Goal: Check status: Check status

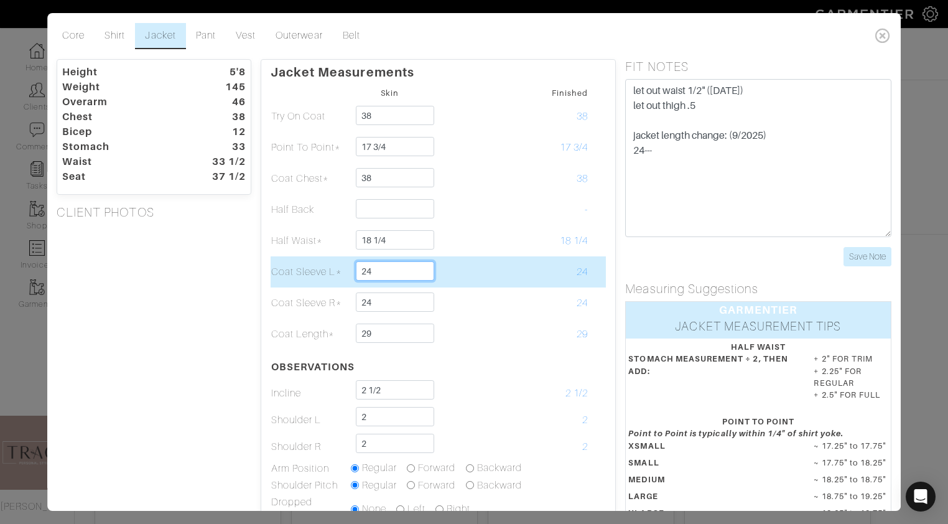
click at [382, 269] on input "24" at bounding box center [395, 270] width 78 height 19
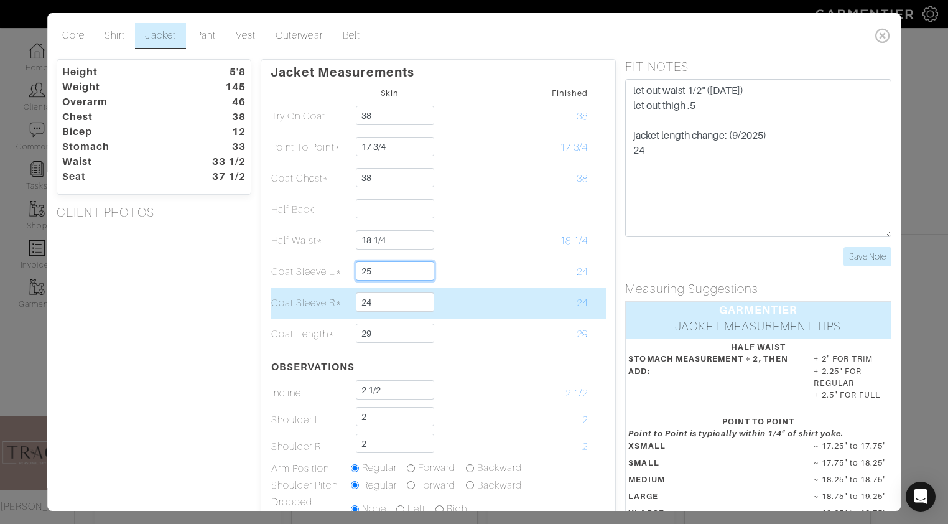
type input "25"
click at [394, 308] on input "24" at bounding box center [395, 301] width 78 height 19
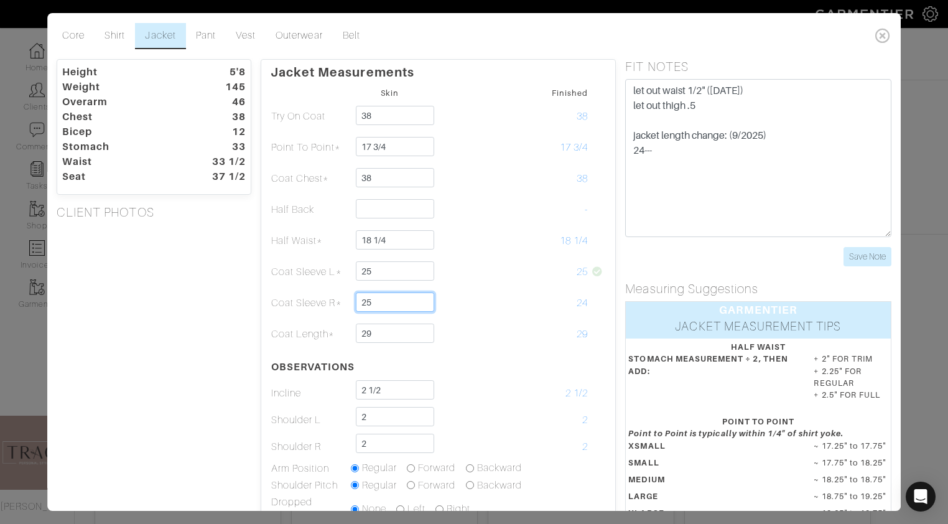
type input "25"
click at [190, 374] on div "Height 5'8 Weight 145 Overarm 46 Chest 38 Bicep 12 Stomach 33 Waist 33 1/2 Seat…" at bounding box center [153, 379] width 213 height 640
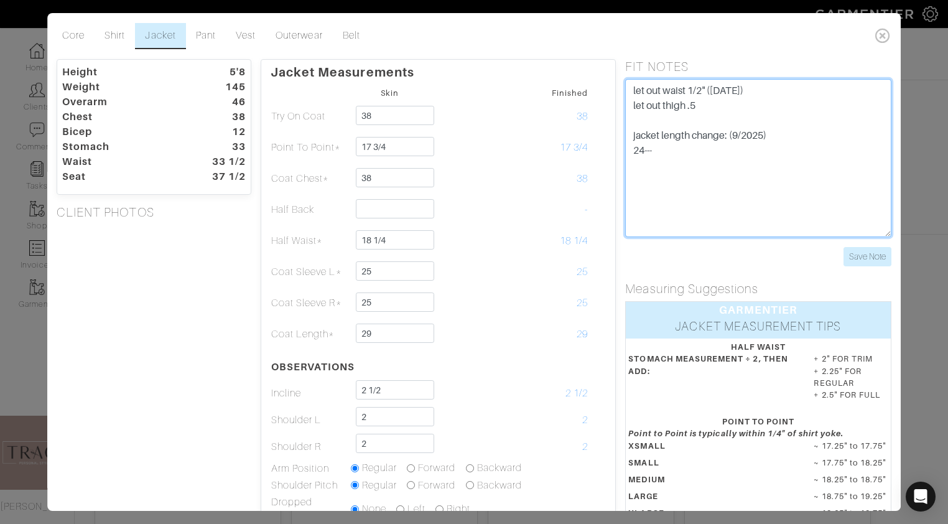
click at [670, 159] on textarea "let out waist 1/2" ([DATE]) let out thigh .5" at bounding box center [759, 158] width 266 height 158
type textarea "let out waist 1/2" ([DATE]) let out thigh .5 jacket length change: (9/2025) 24-…"
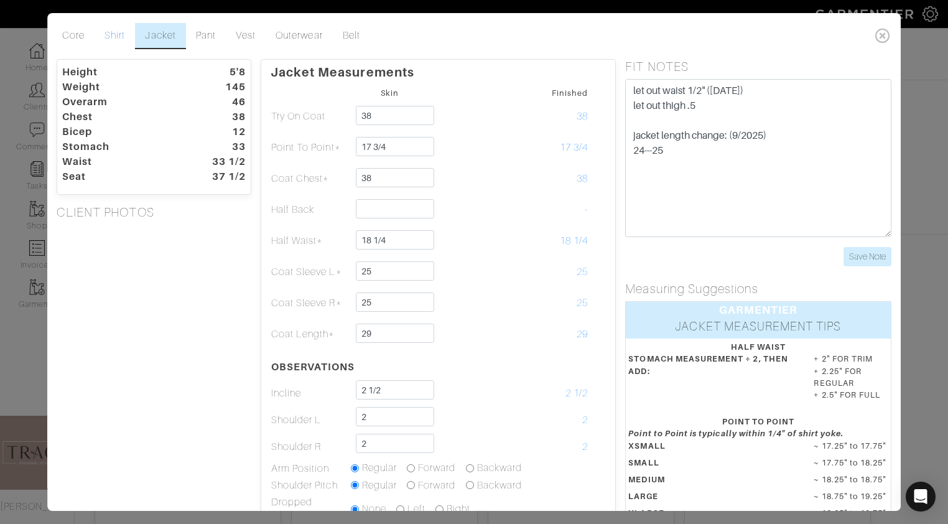
click at [111, 32] on link "Shirt" at bounding box center [115, 36] width 40 height 26
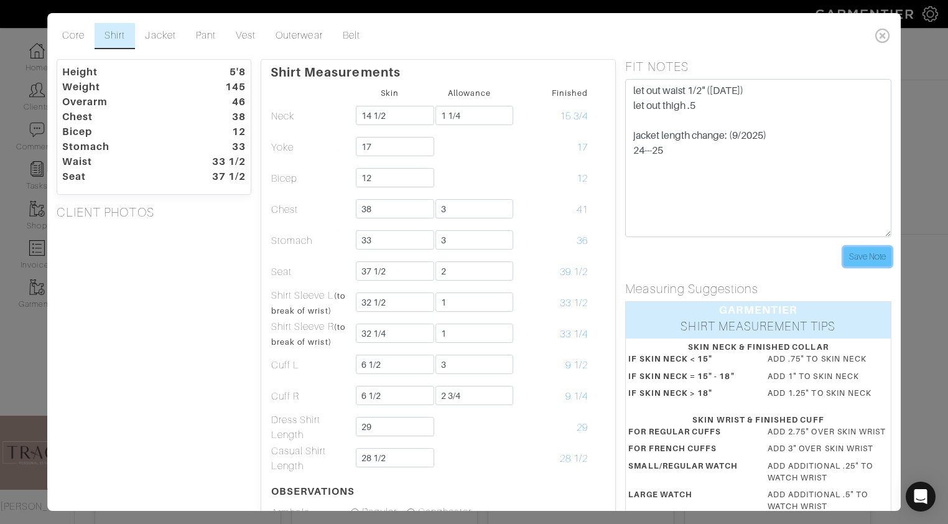
click at [882, 255] on input "Save Note" at bounding box center [867, 256] width 48 height 19
click at [154, 40] on link "Jacket" at bounding box center [161, 36] width 50 height 26
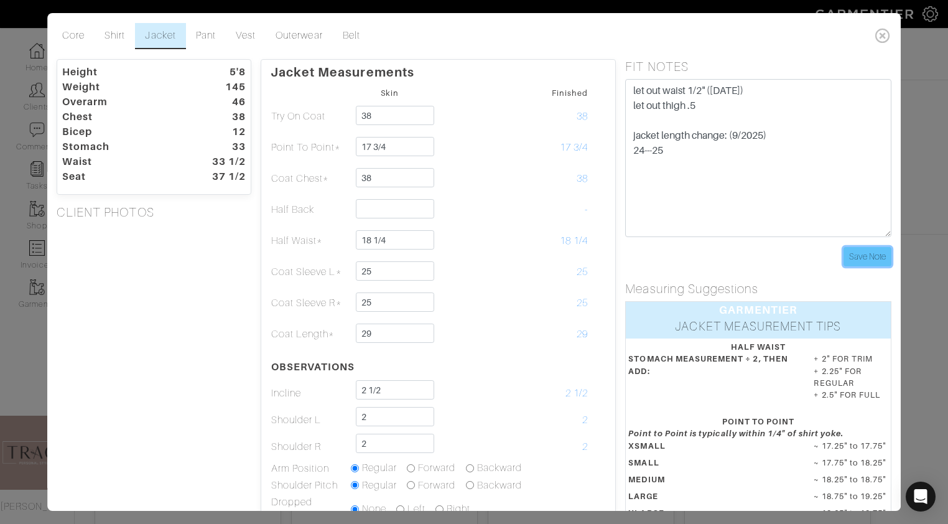
click at [869, 253] on input "Save Note" at bounding box center [867, 256] width 48 height 19
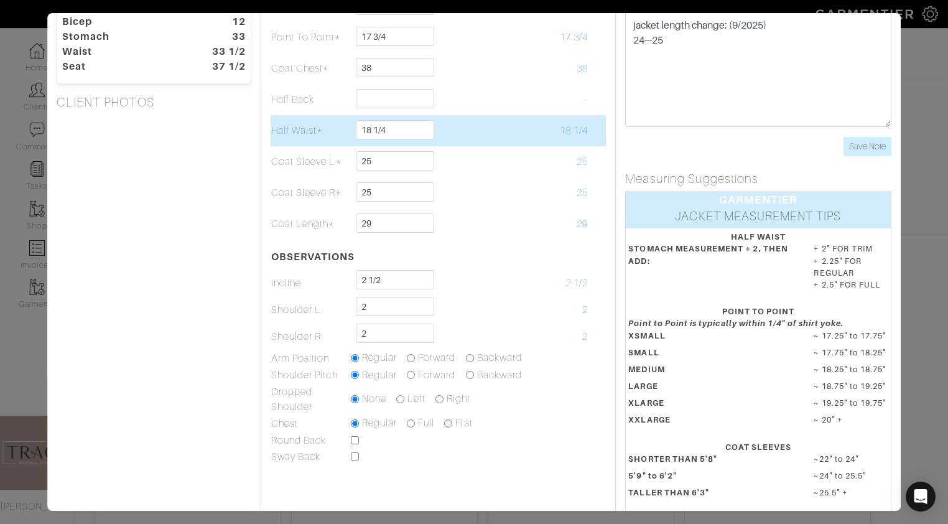
scroll to position [106, 0]
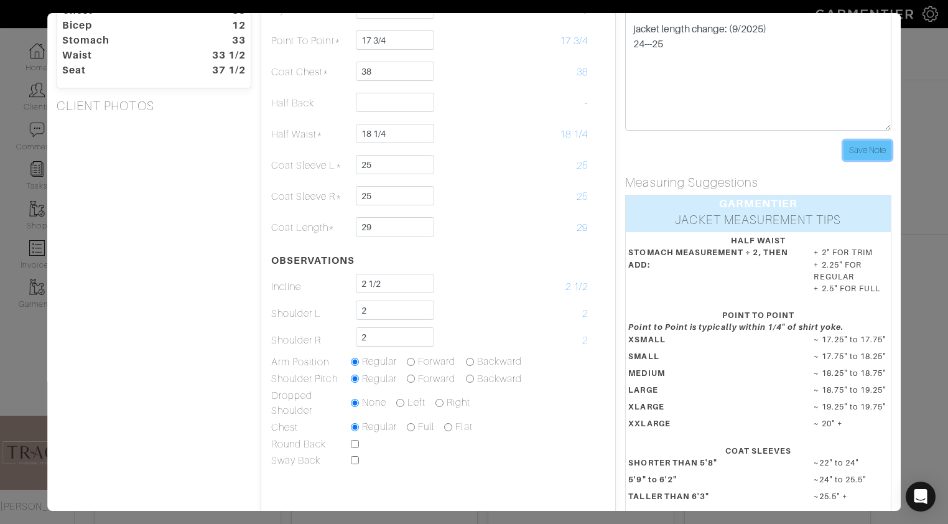
click at [873, 147] on input "Save Note" at bounding box center [867, 150] width 48 height 19
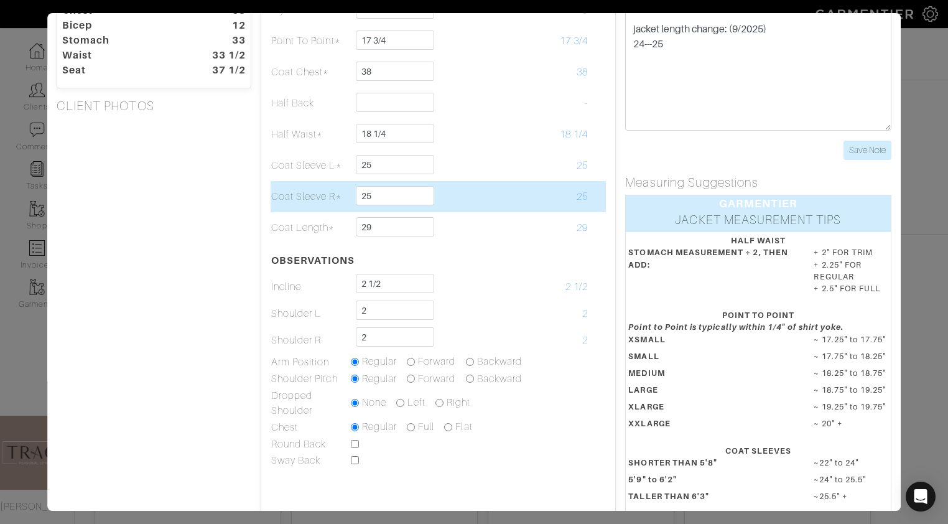
scroll to position [0, 0]
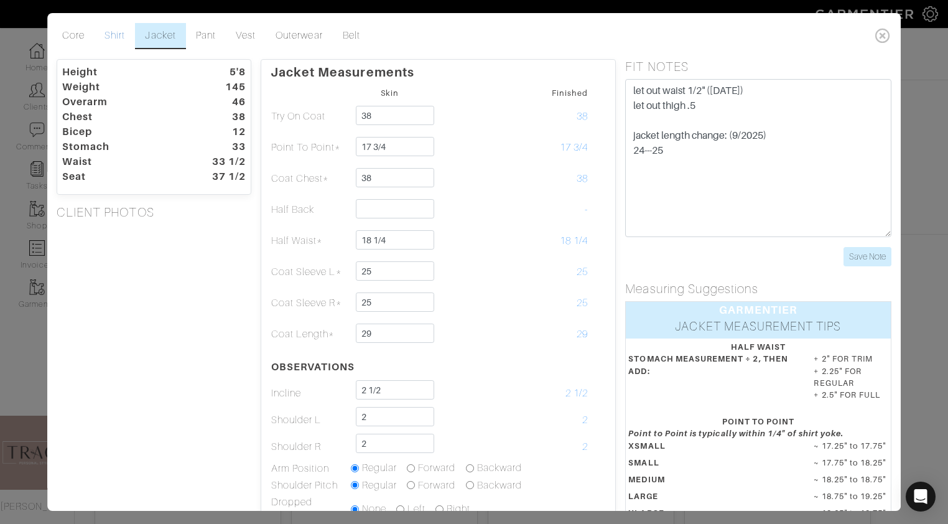
click at [115, 33] on link "Shirt" at bounding box center [115, 36] width 40 height 26
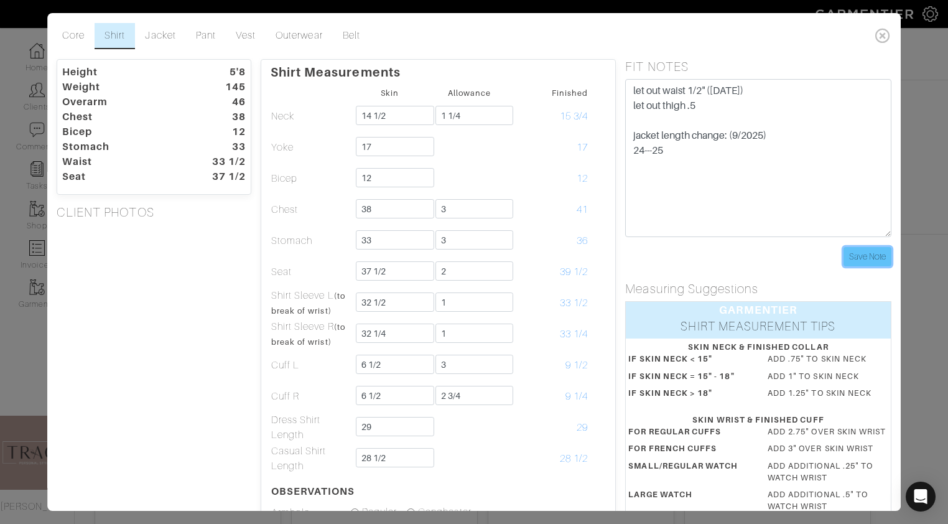
click at [861, 257] on input "Save Note" at bounding box center [867, 256] width 48 height 19
click at [160, 40] on link "Jacket" at bounding box center [161, 36] width 50 height 26
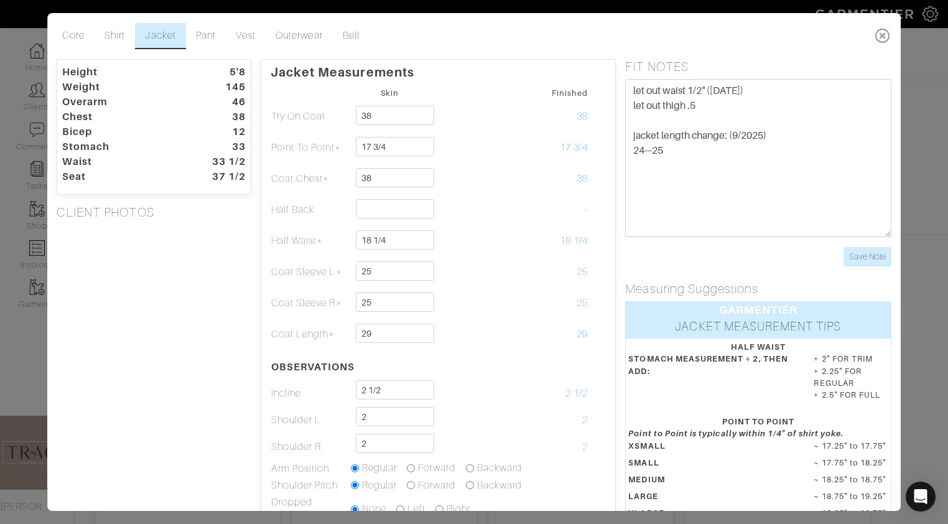
click at [879, 33] on icon at bounding box center [882, 35] width 25 height 25
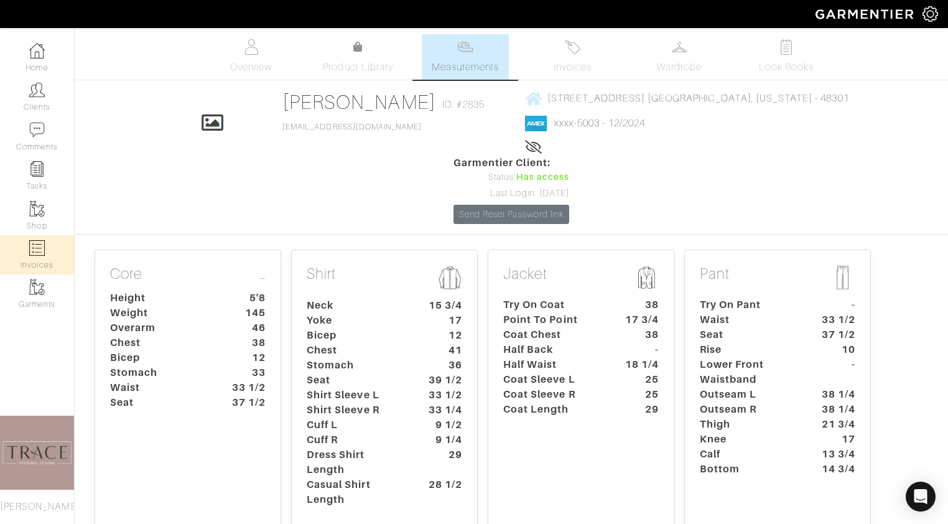
click at [35, 258] on link "Invoices" at bounding box center [37, 254] width 74 height 39
select select
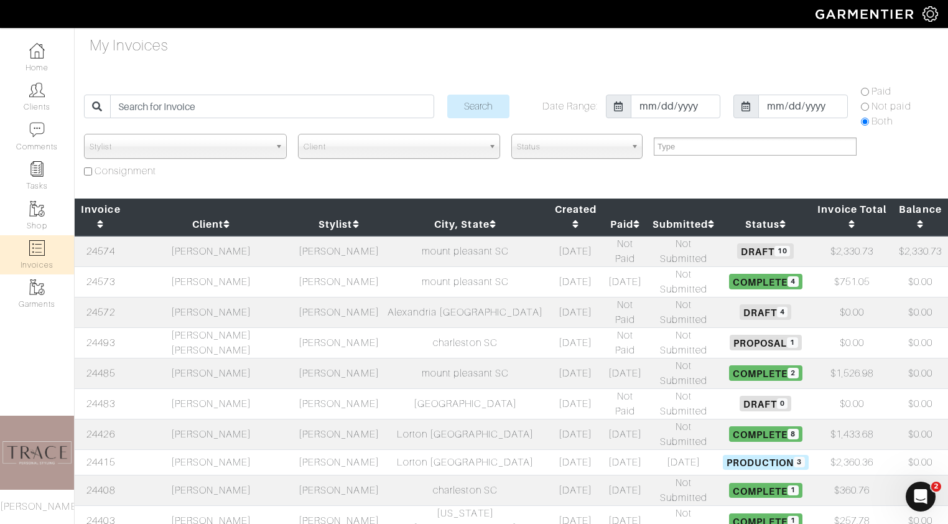
click at [336, 236] on td "[PERSON_NAME]" at bounding box center [338, 251] width 86 height 31
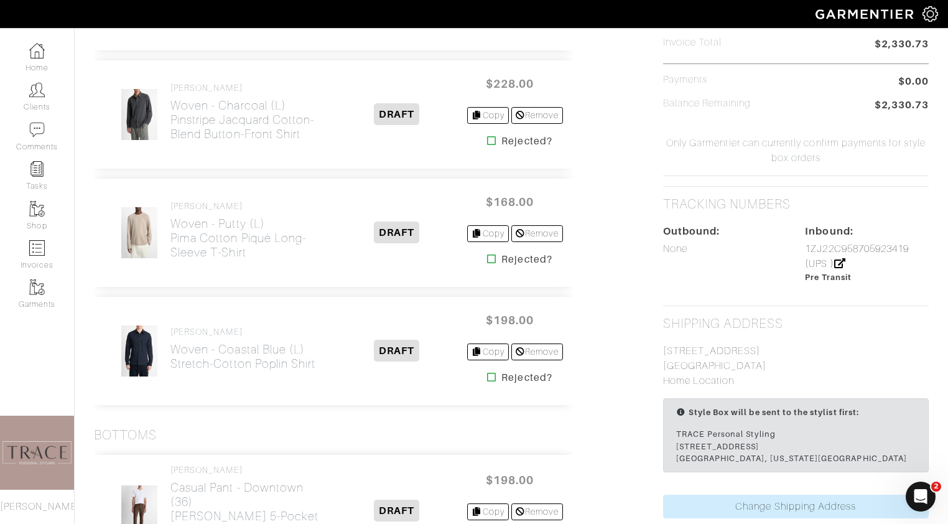
scroll to position [644, 0]
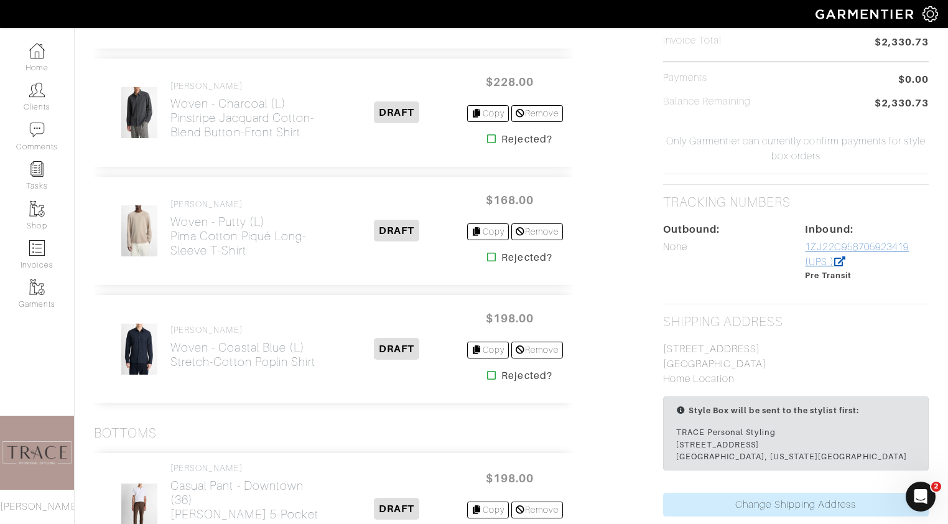
click at [865, 249] on link "1ZJ22C958705923419 (UPS )" at bounding box center [857, 254] width 104 height 26
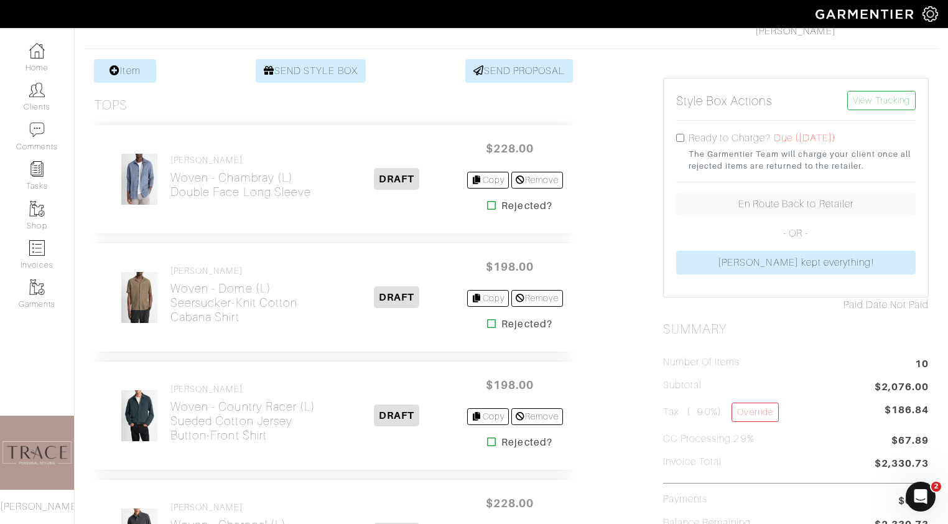
scroll to position [0, 0]
